Goal: Task Accomplishment & Management: Manage account settings

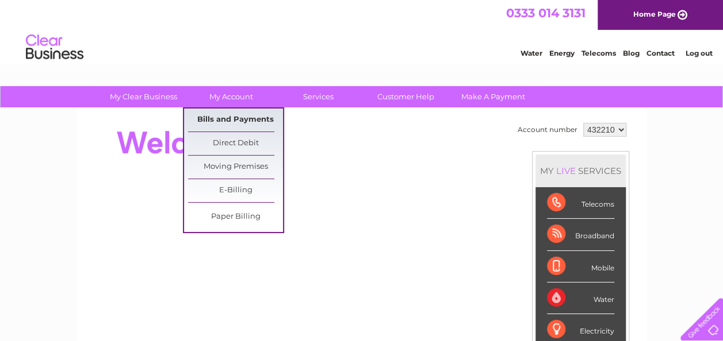
click at [228, 122] on link "Bills and Payments" at bounding box center [235, 120] width 95 height 23
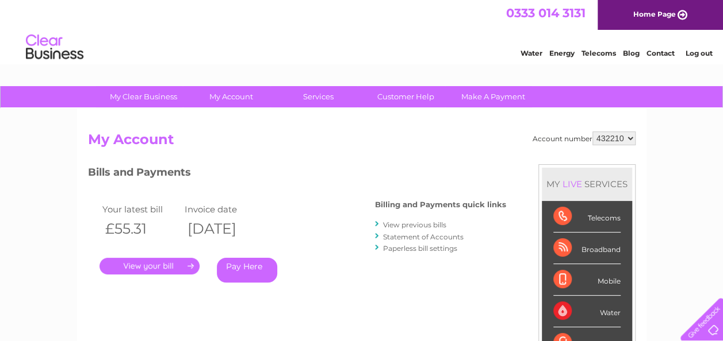
click at [170, 266] on link "." at bounding box center [149, 266] width 100 height 17
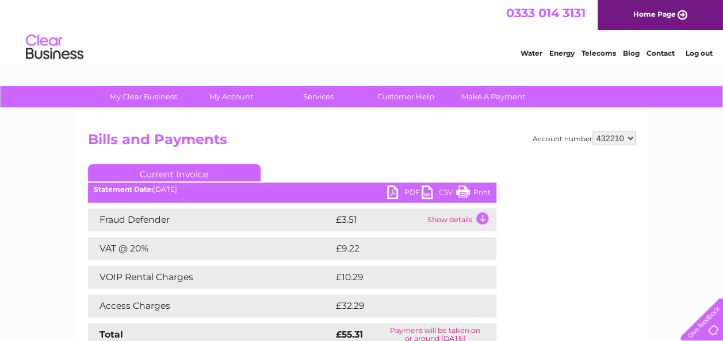
click at [392, 192] on link "PDF" at bounding box center [404, 194] width 34 height 17
